Goal: Information Seeking & Learning: Learn about a topic

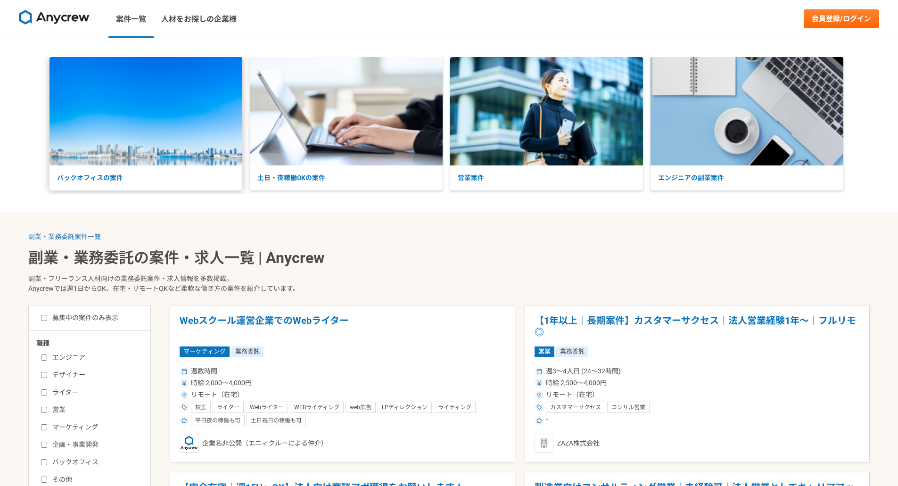
scroll to position [220, 0]
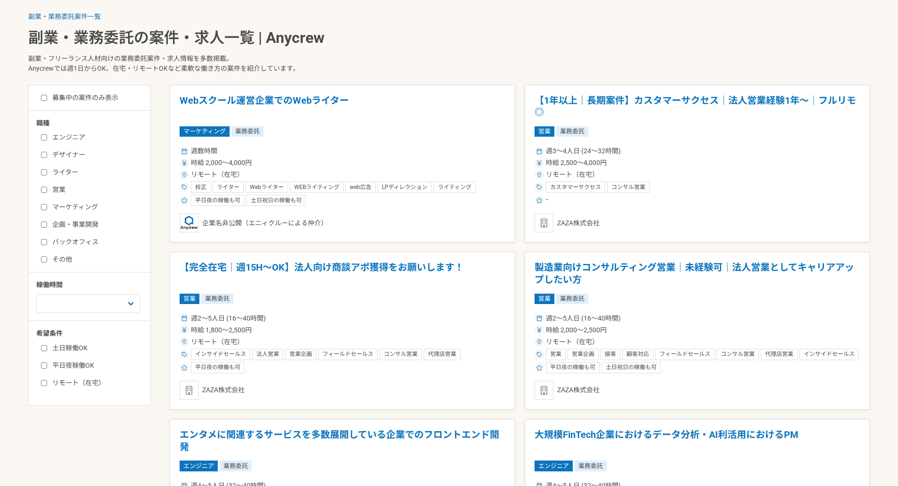
click at [47, 154] on label "デザイナー" at bounding box center [95, 155] width 108 height 10
click at [47, 154] on input "デザイナー" at bounding box center [44, 155] width 6 height 6
checkbox input "true"
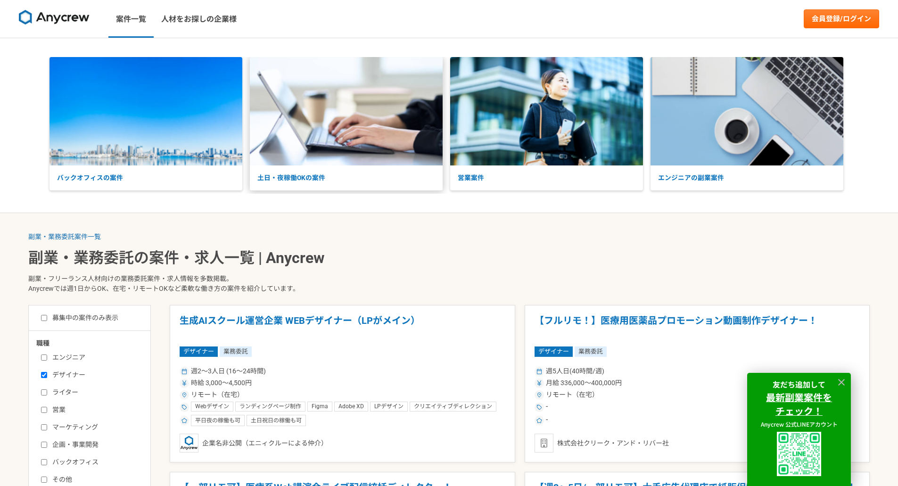
click at [285, 166] on p "土日・夜稼働OKの案件" at bounding box center [346, 177] width 193 height 25
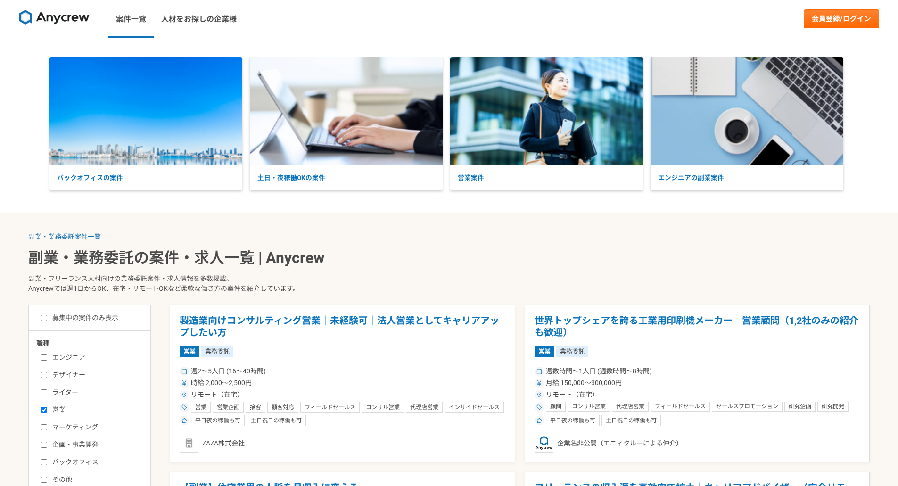
scroll to position [110, 0]
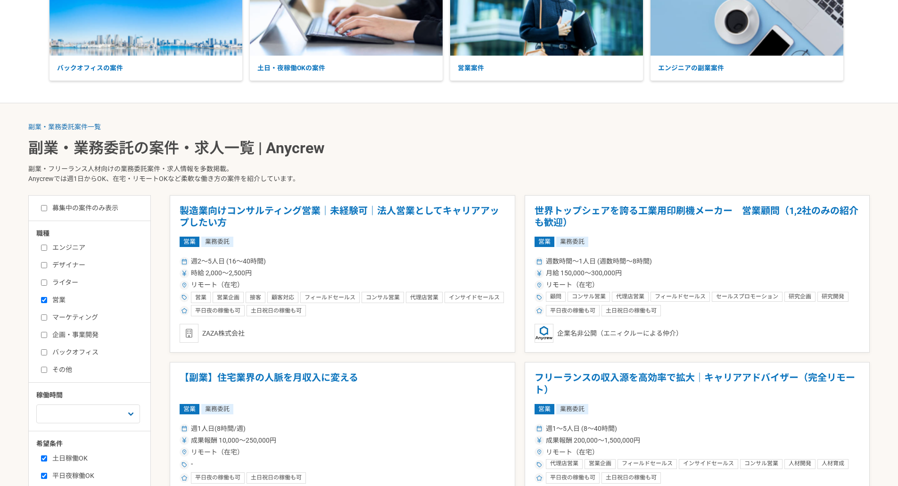
click at [42, 263] on input "デザイナー" at bounding box center [44, 265] width 6 height 6
checkbox input "true"
click at [45, 298] on label "営業" at bounding box center [95, 300] width 108 height 10
click at [45, 298] on input "営業" at bounding box center [44, 300] width 6 height 6
checkbox input "false"
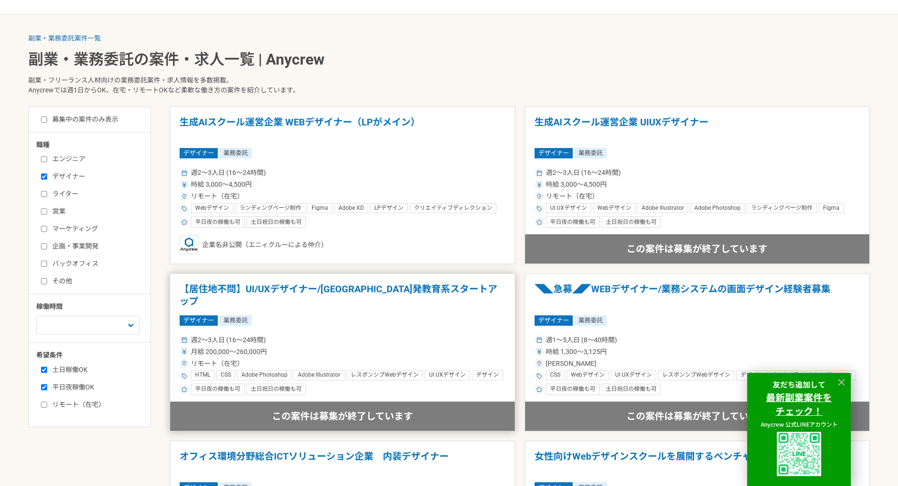
scroll to position [220, 0]
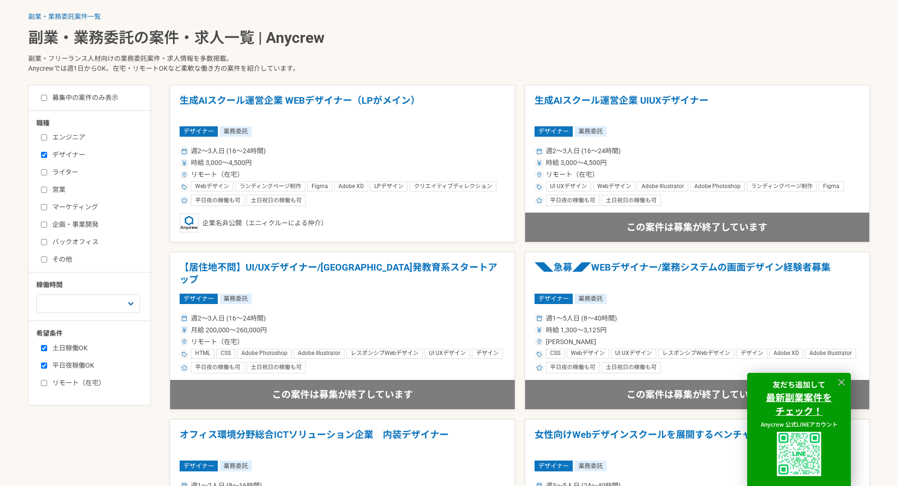
click at [45, 365] on input "平日夜稼働OK" at bounding box center [44, 365] width 6 height 6
checkbox input "true"
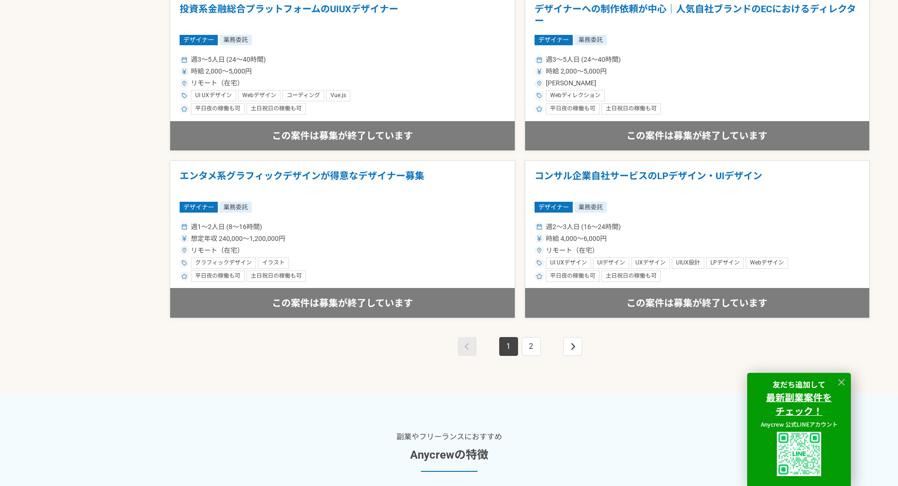
scroll to position [1644, 0]
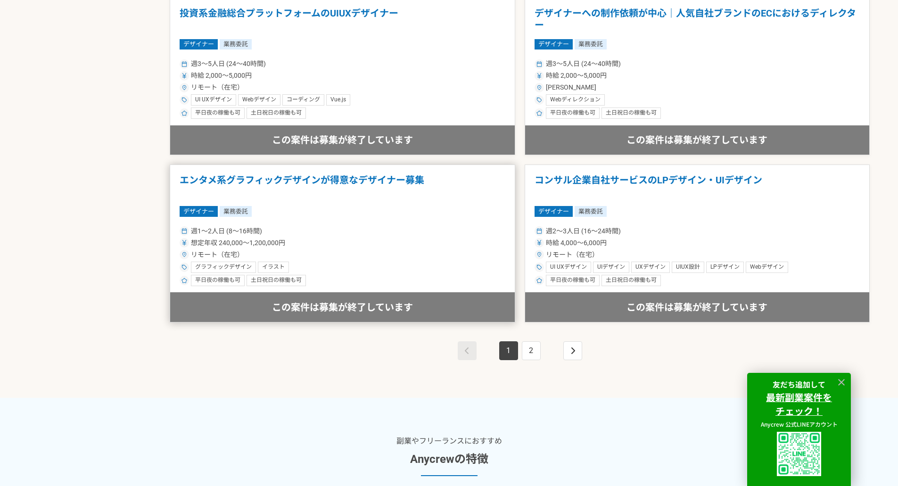
click at [317, 231] on div "週1〜2人日 (8〜16時間)" at bounding box center [343, 231] width 326 height 10
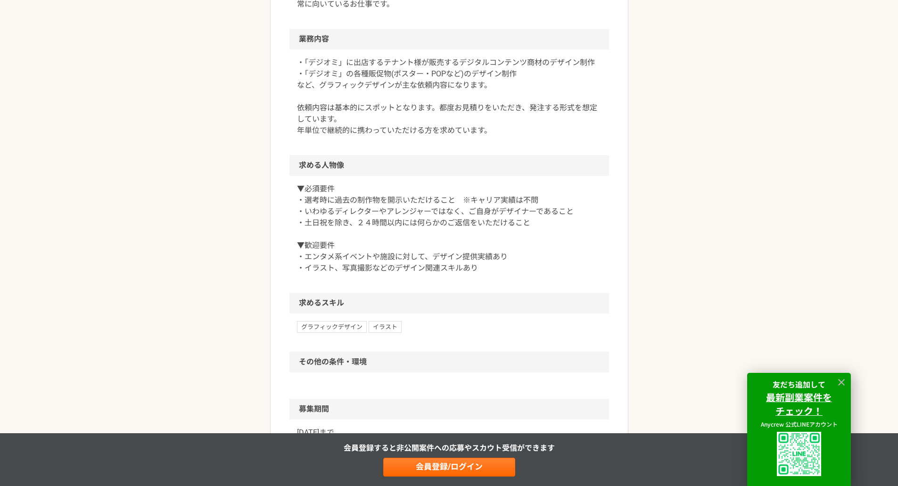
scroll to position [769, 0]
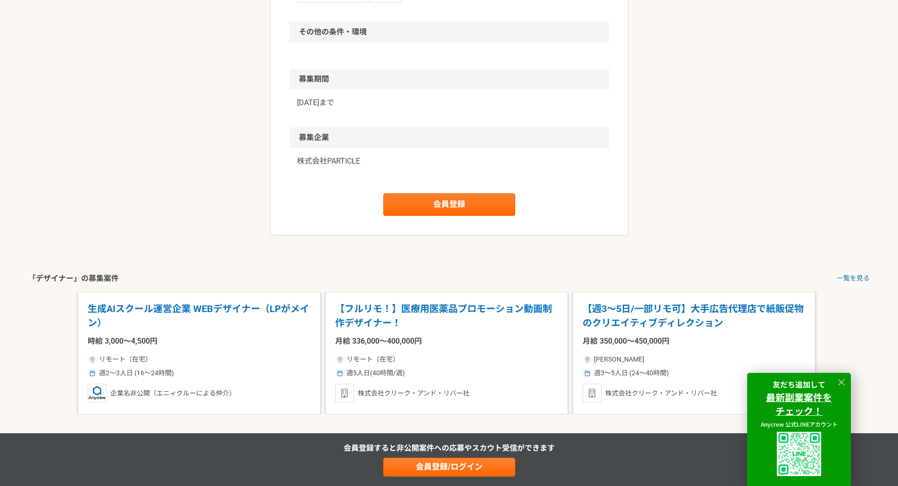
drag, startPoint x: 197, startPoint y: 192, endPoint x: 192, endPoint y: 187, distance: 7.7
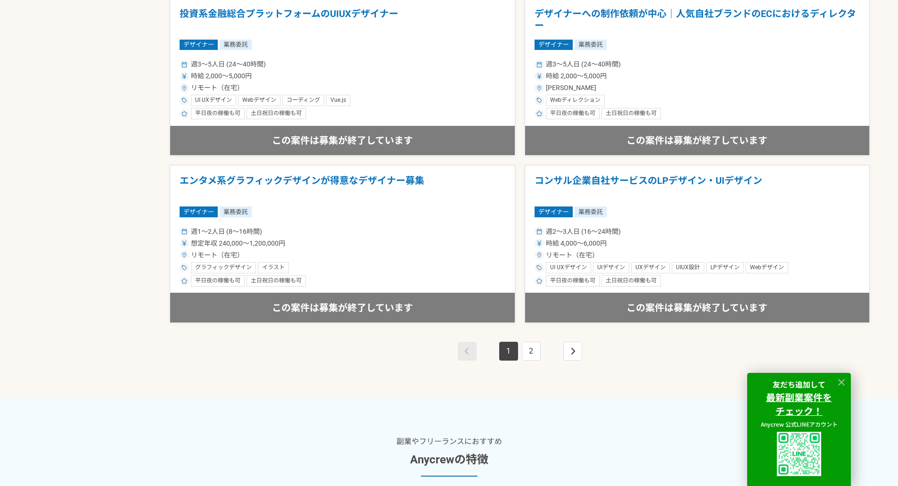
scroll to position [1649, 0]
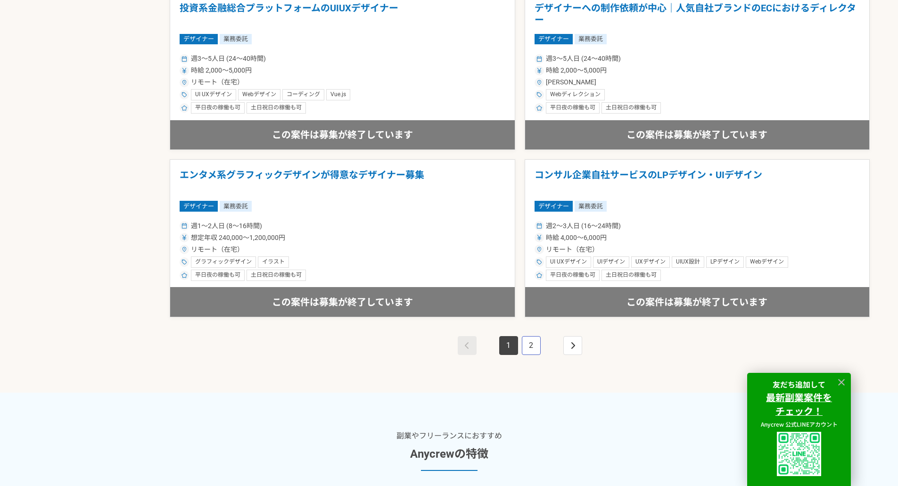
click at [538, 351] on link "2" at bounding box center [531, 345] width 19 height 19
